Goal: Task Accomplishment & Management: Use online tool/utility

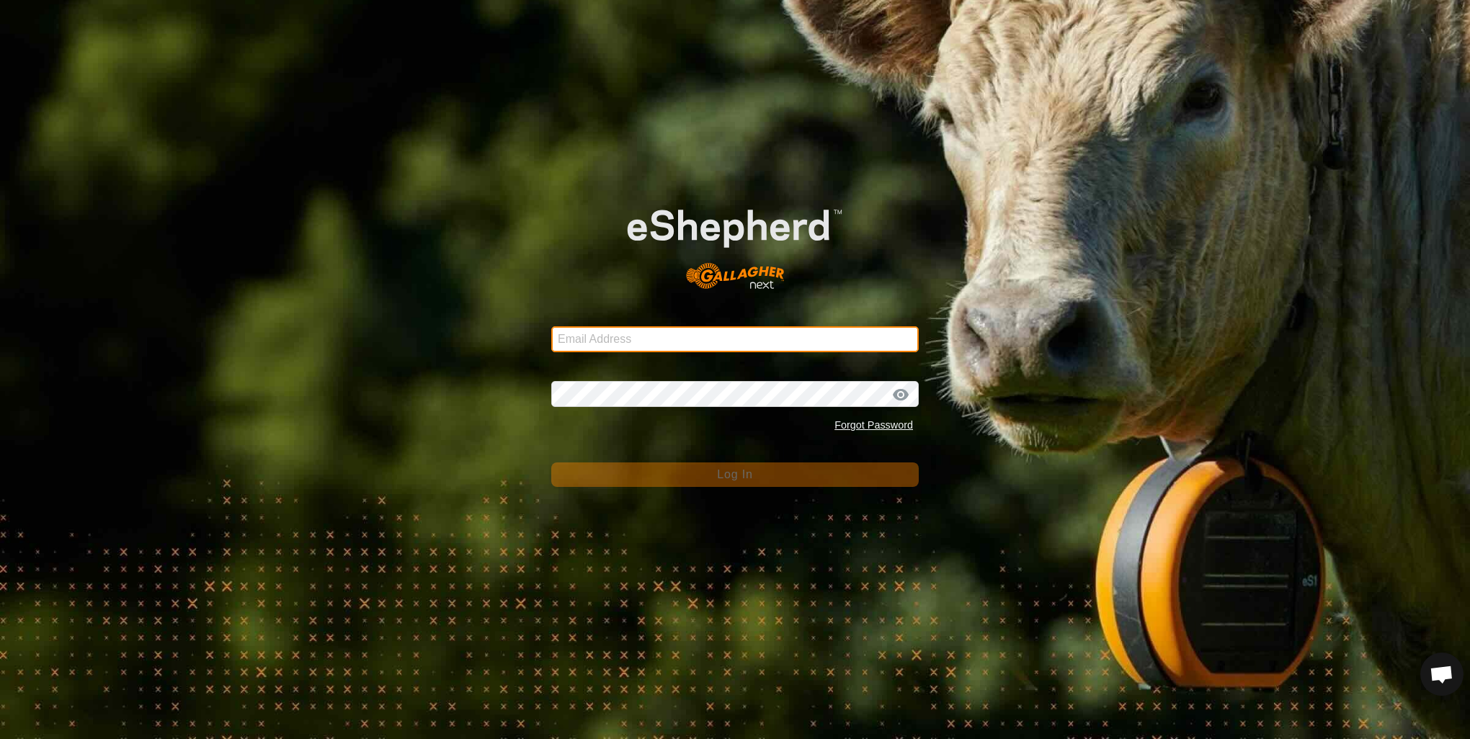
click at [645, 339] on input "Email Address" at bounding box center [734, 339] width 367 height 26
type input "a"
type input "[EMAIL_ADDRESS][DOMAIN_NAME]"
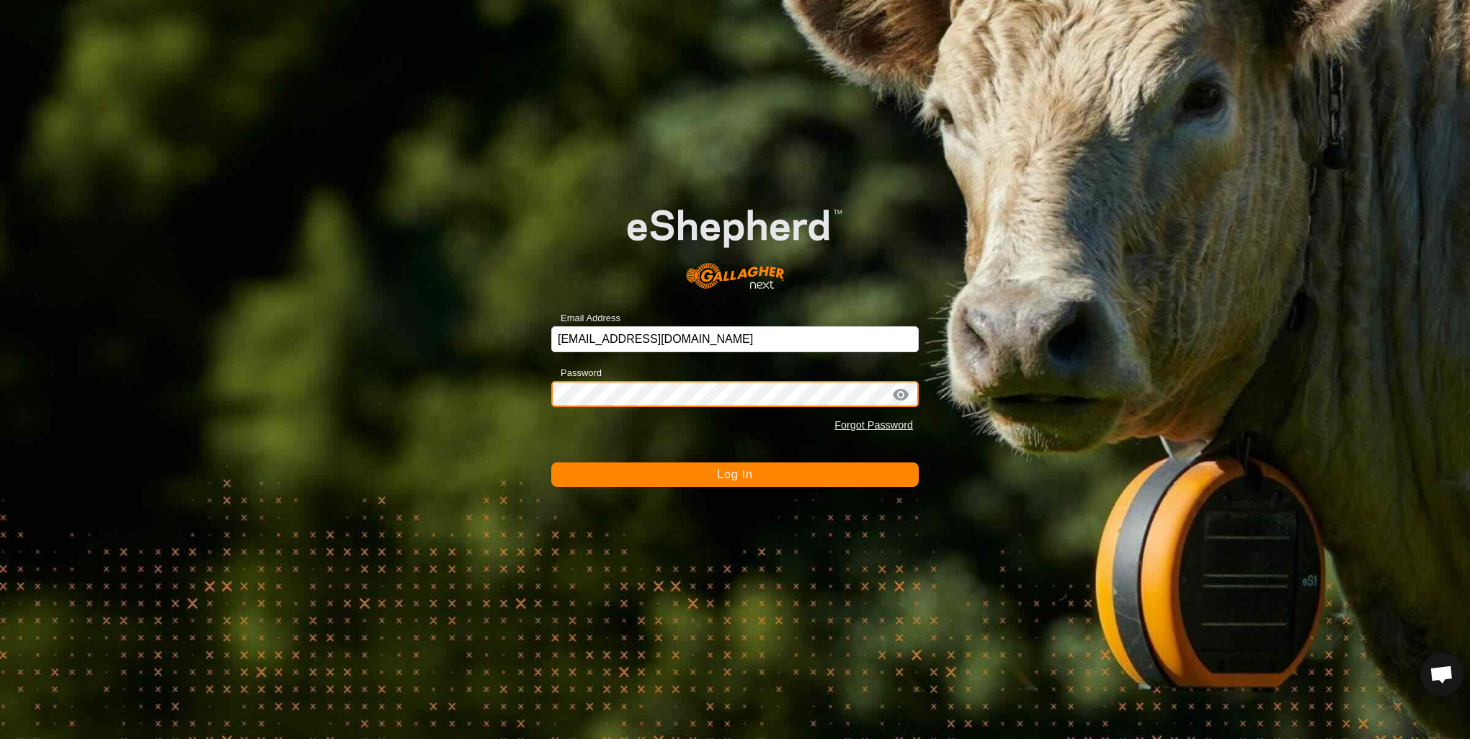
click at [551, 463] on button "Log In" at bounding box center [734, 475] width 367 height 24
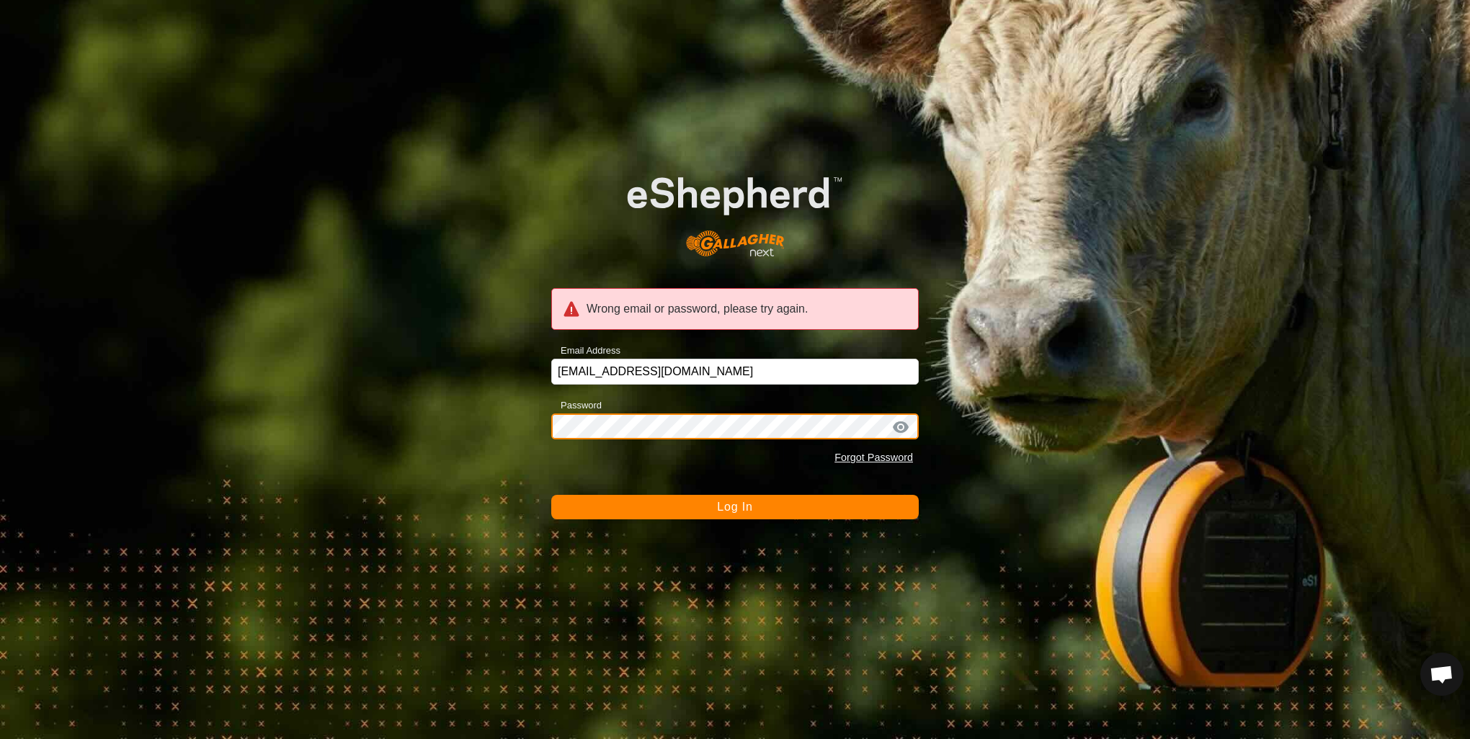
click at [551, 495] on button "Log In" at bounding box center [734, 507] width 367 height 24
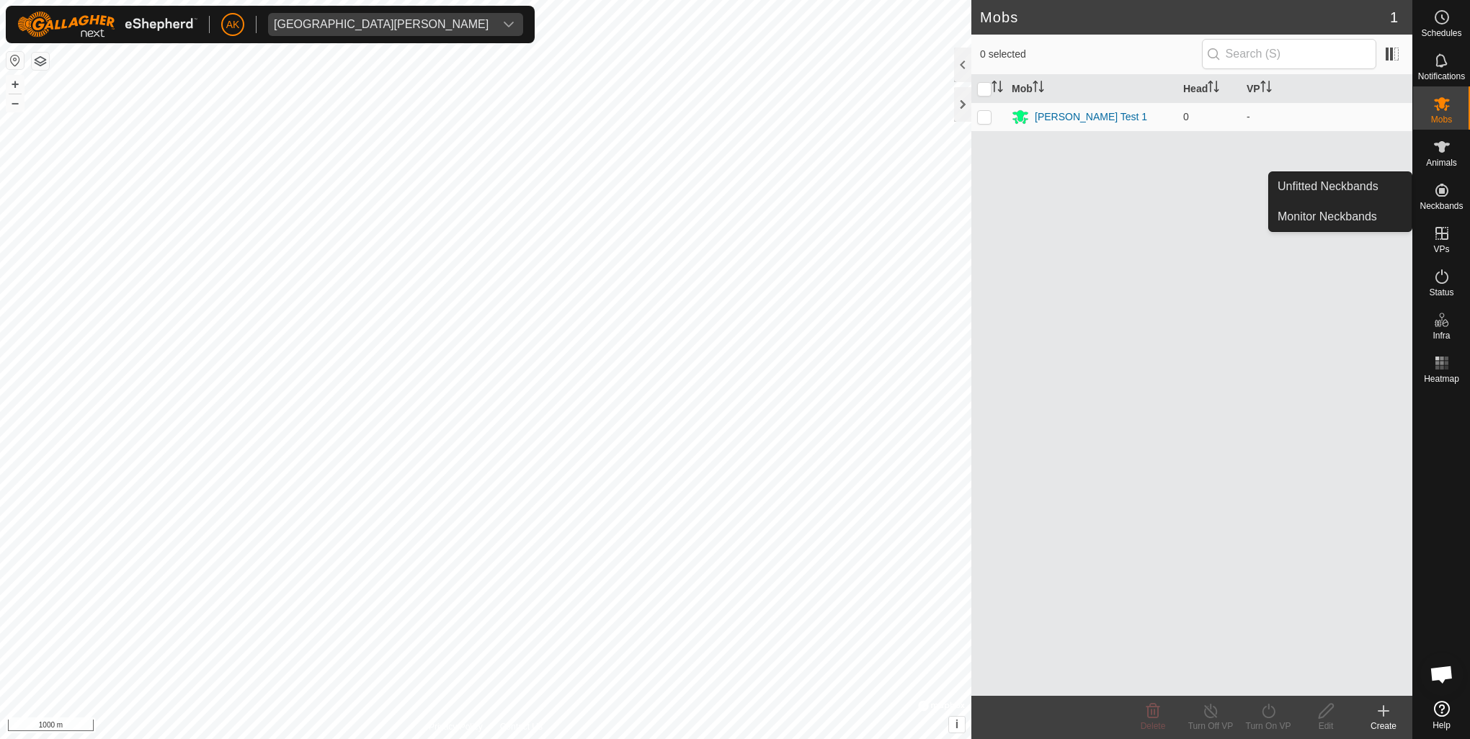
click at [1451, 188] on es-neckbands-svg-icon at bounding box center [1442, 190] width 26 height 23
click at [1443, 192] on icon at bounding box center [1441, 190] width 13 height 13
click at [1449, 145] on icon at bounding box center [1441, 146] width 17 height 17
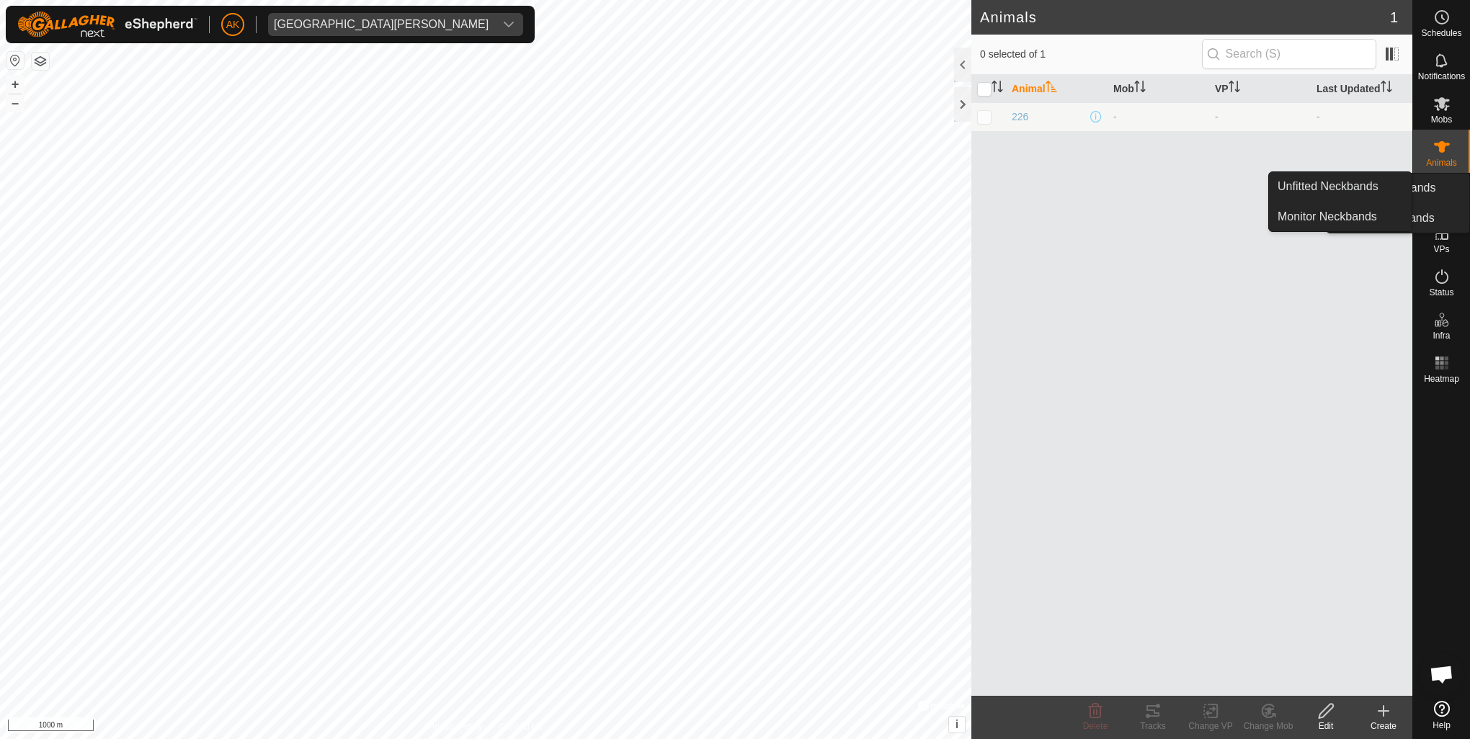
click at [1439, 190] on icon at bounding box center [1441, 190] width 13 height 13
click at [1331, 186] on link "Unfitted Neckbands" at bounding box center [1340, 186] width 143 height 29
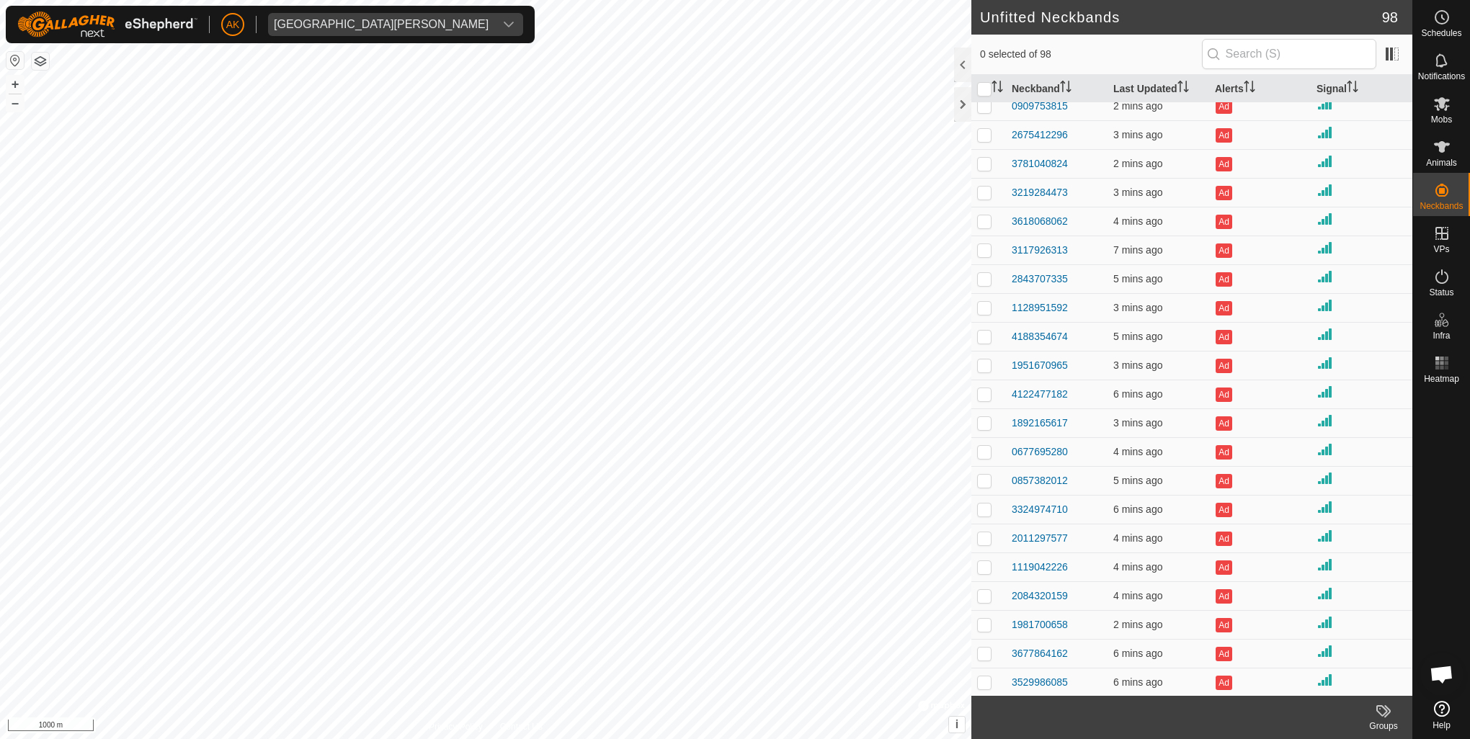
scroll to position [68, 0]
click at [1389, 57] on span at bounding box center [1391, 54] width 23 height 23
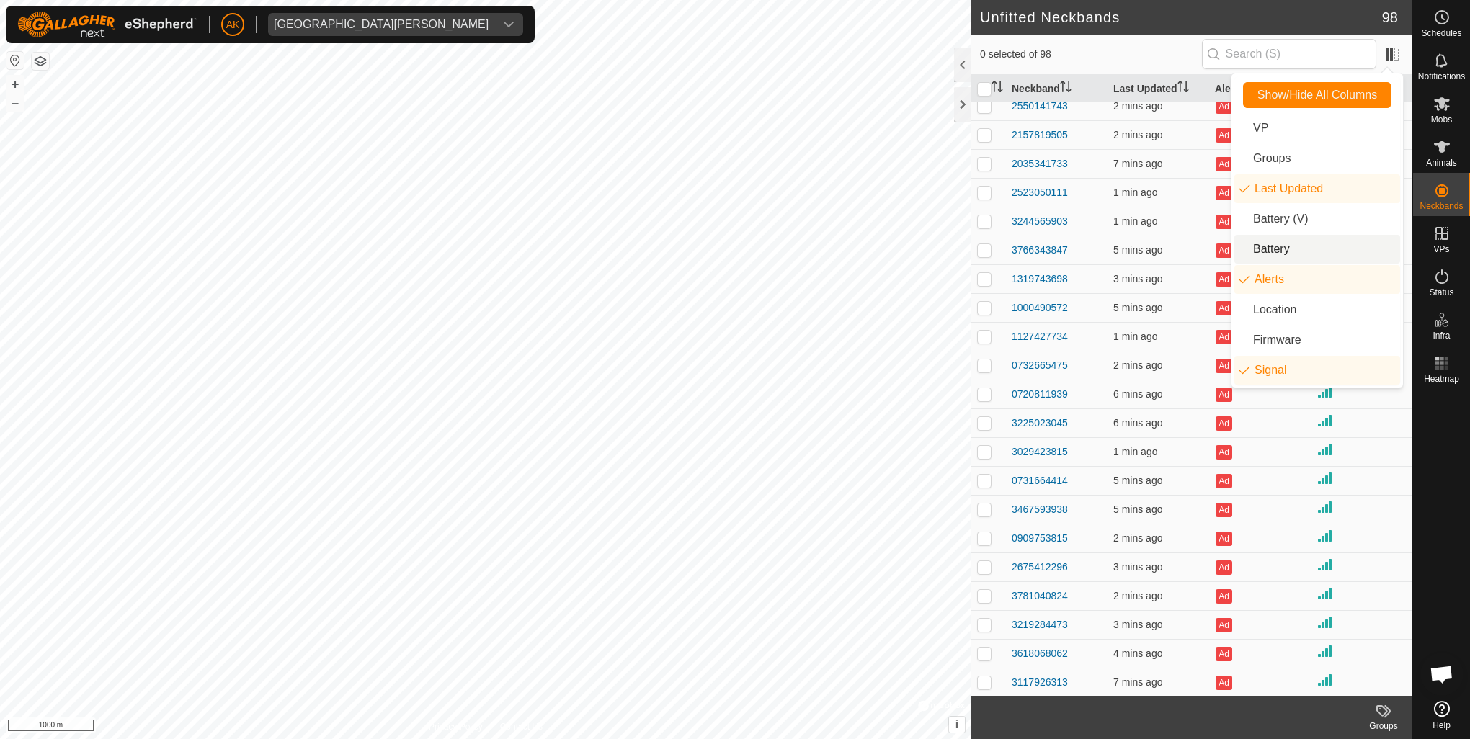
click at [1303, 241] on li "Battery" at bounding box center [1317, 249] width 166 height 29
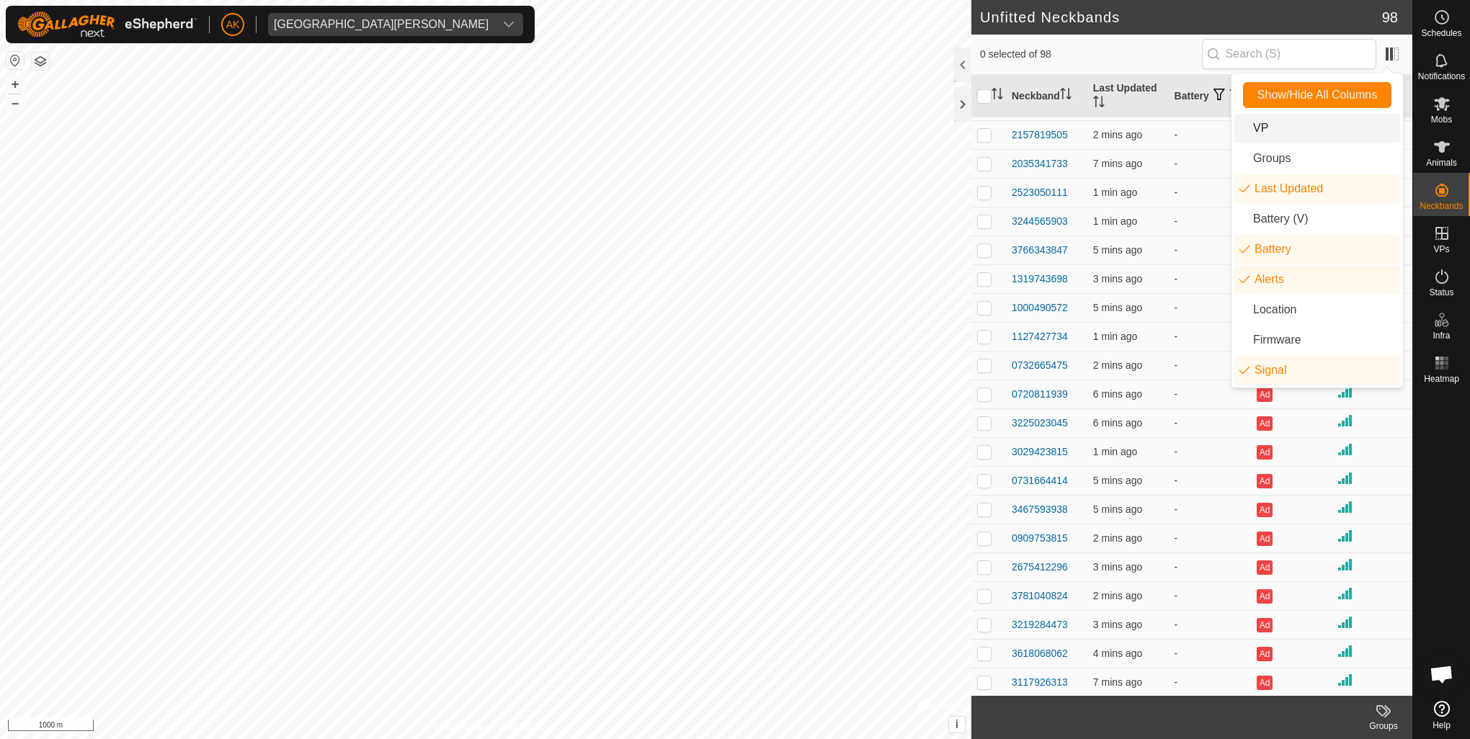
click at [1147, 37] on div "0 selected of 98" at bounding box center [1191, 55] width 441 height 40
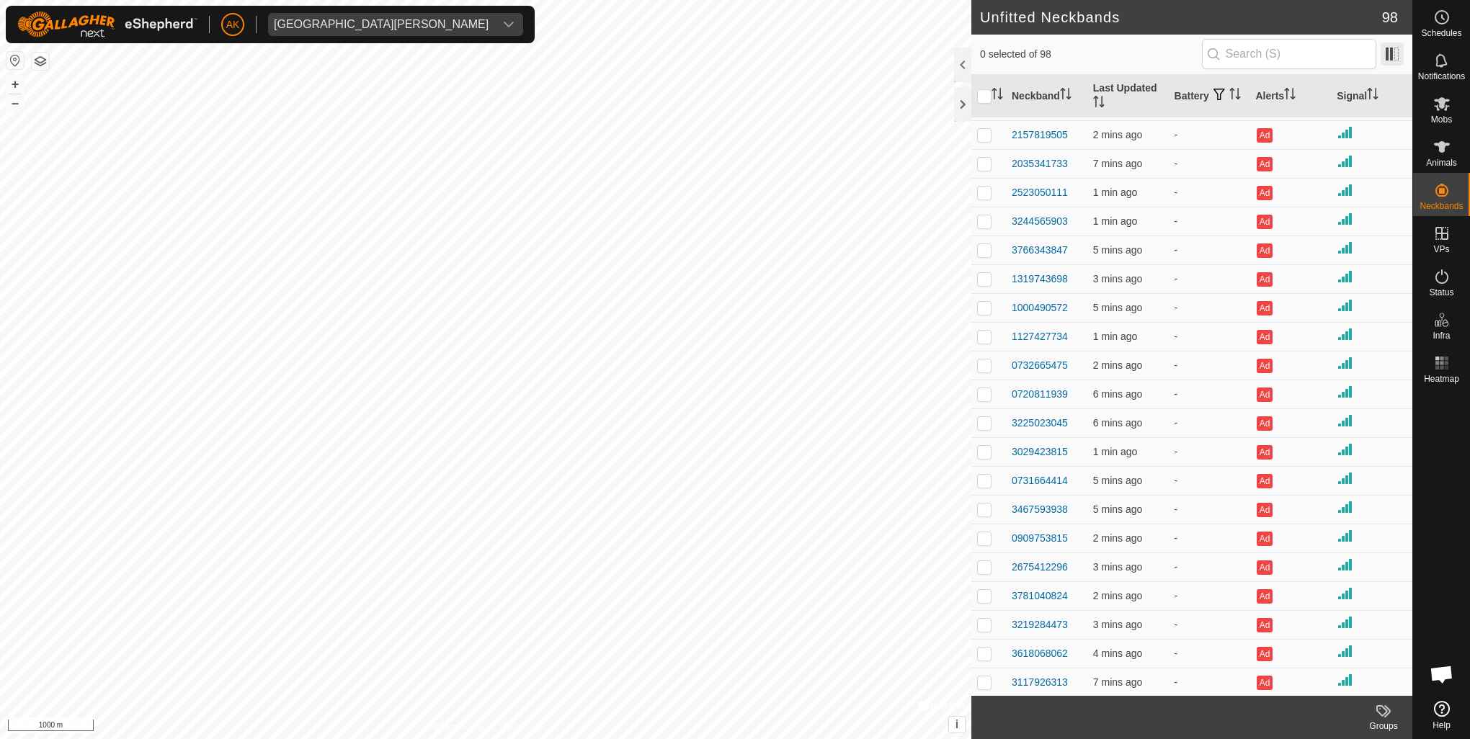
click at [1386, 58] on span at bounding box center [1391, 54] width 23 height 23
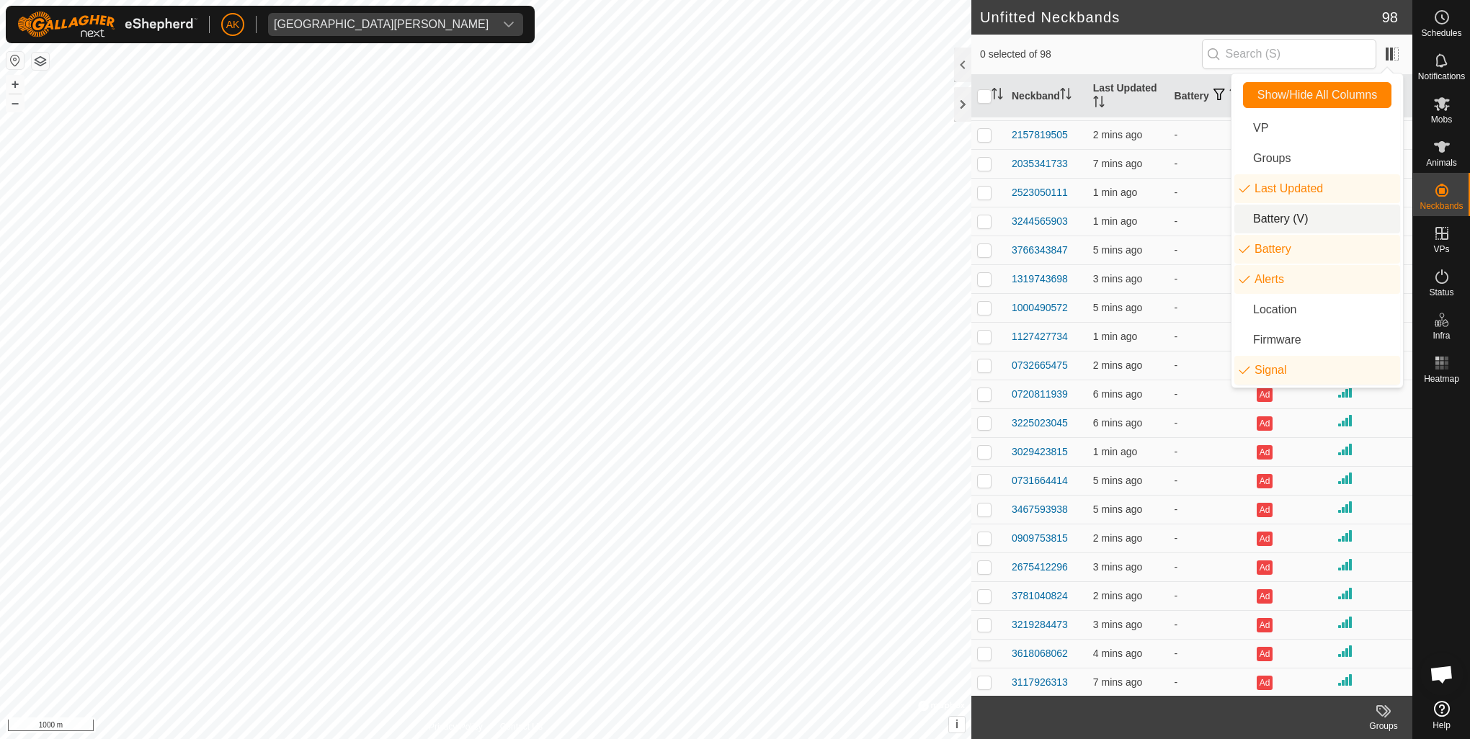
click at [1308, 221] on li "Battery (V)" at bounding box center [1317, 219] width 166 height 29
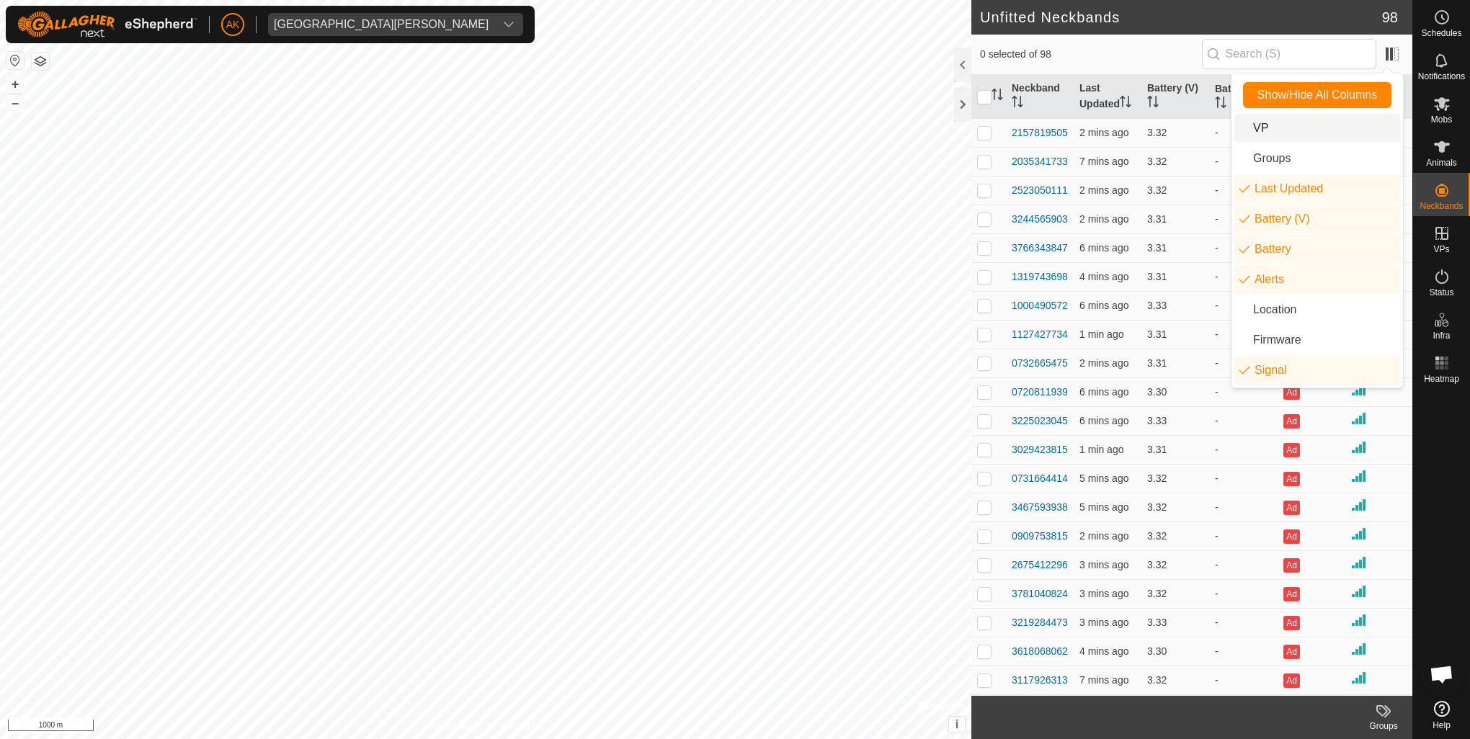
scroll to position [0, 0]
click at [1186, 28] on header "Unfitted Neckbands 98" at bounding box center [1191, 17] width 441 height 35
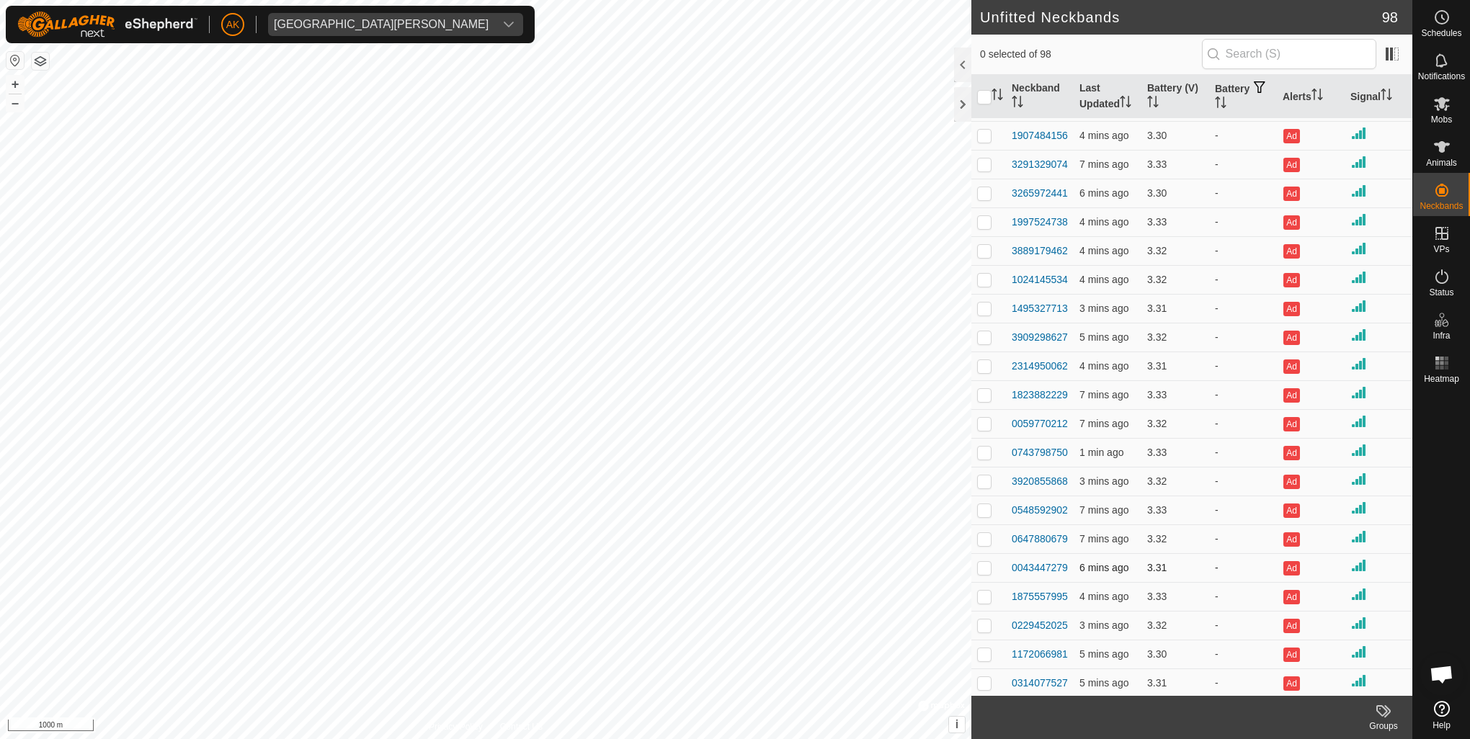
scroll to position [2017, 0]
click at [1394, 58] on span at bounding box center [1391, 54] width 23 height 23
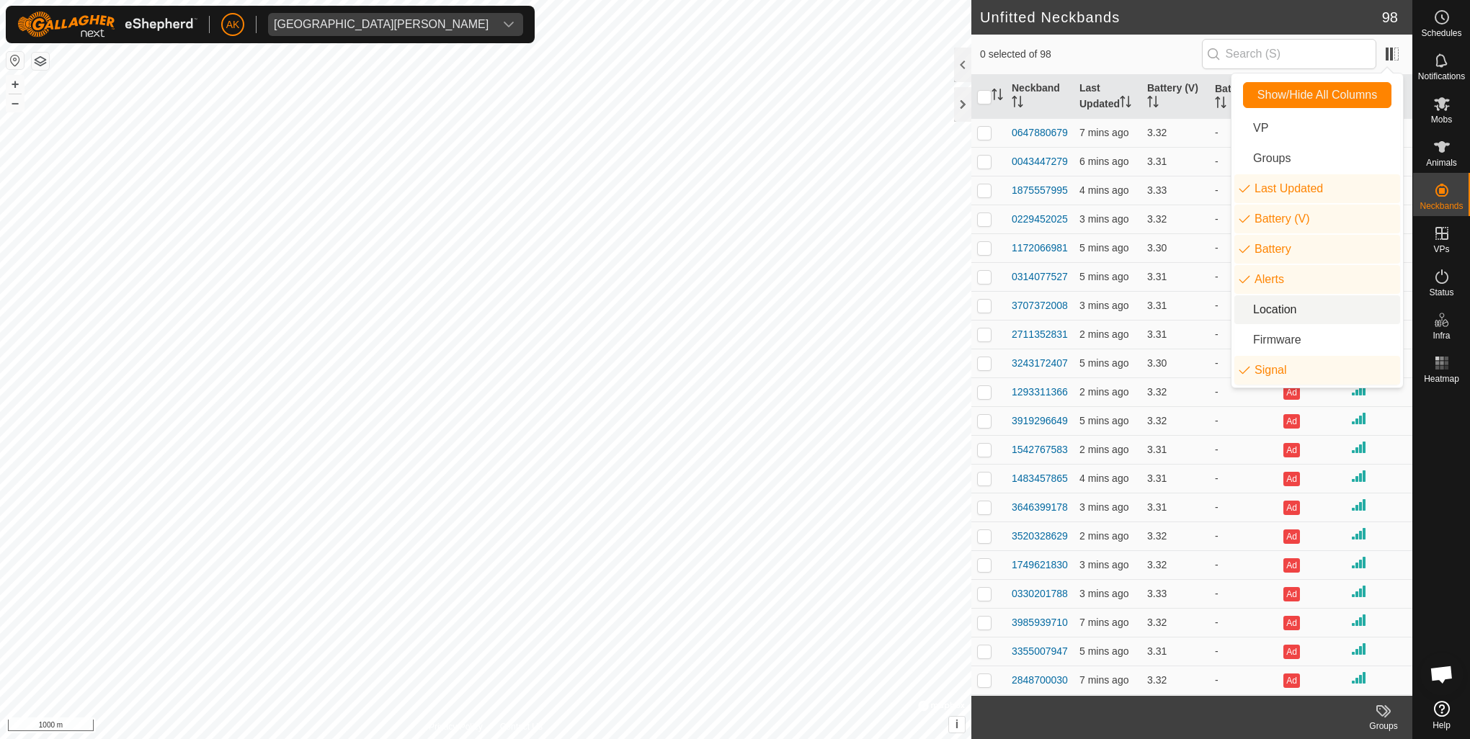
click at [1323, 313] on li "Location" at bounding box center [1317, 309] width 166 height 29
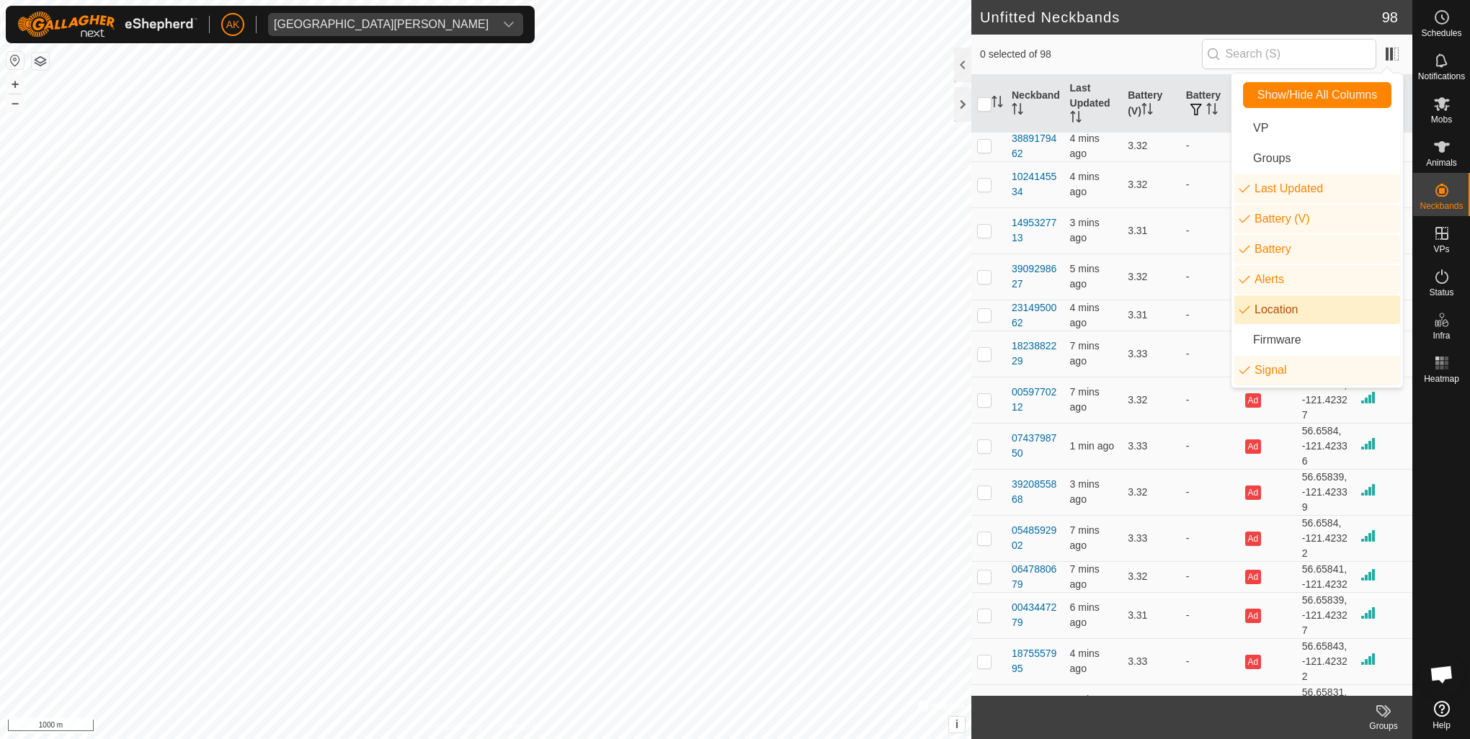
scroll to position [2689, 0]
click at [1147, 33] on header "Unfitted Neckbands 98" at bounding box center [1191, 17] width 441 height 35
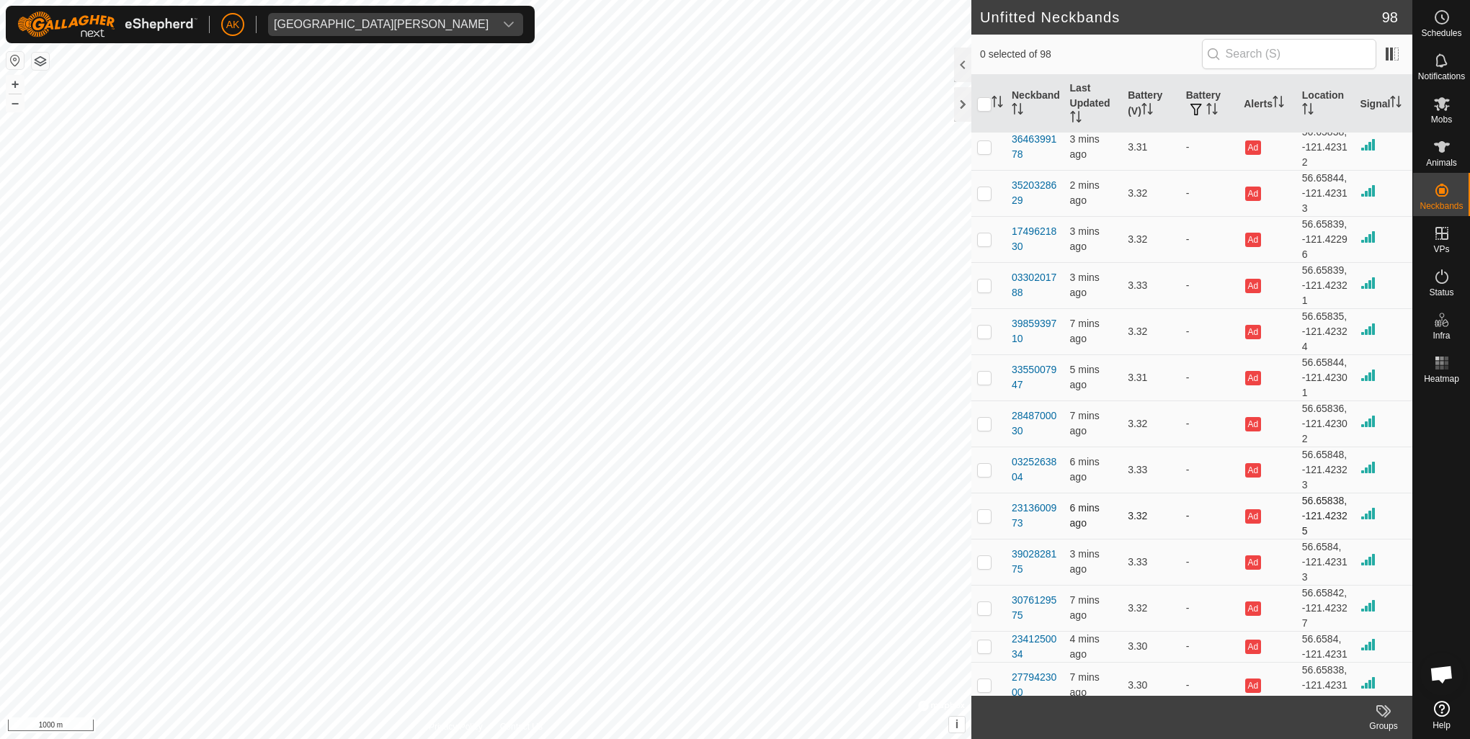
scroll to position [3895, 0]
